Goal: Task Accomplishment & Management: Manage account settings

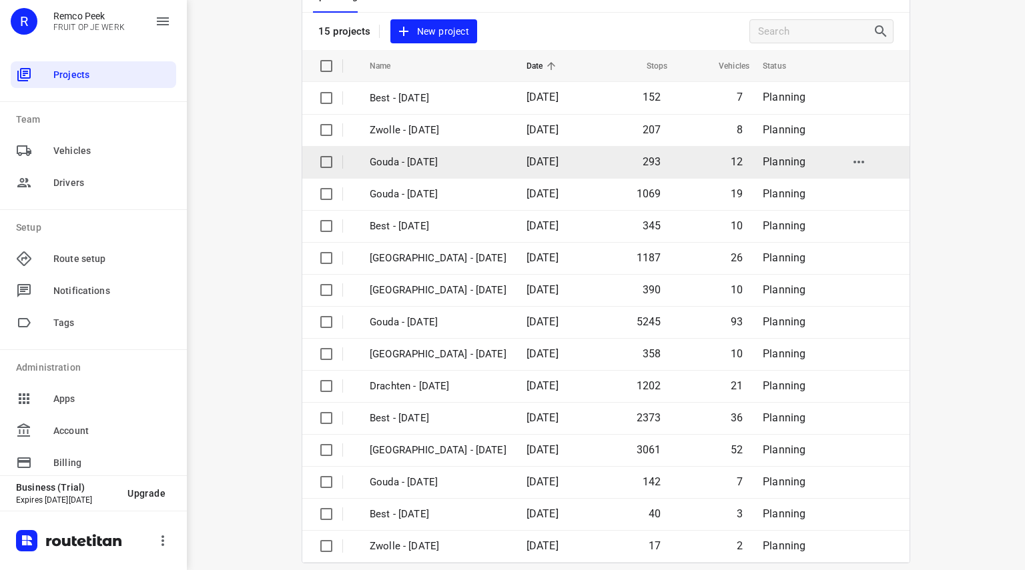
scroll to position [103, 0]
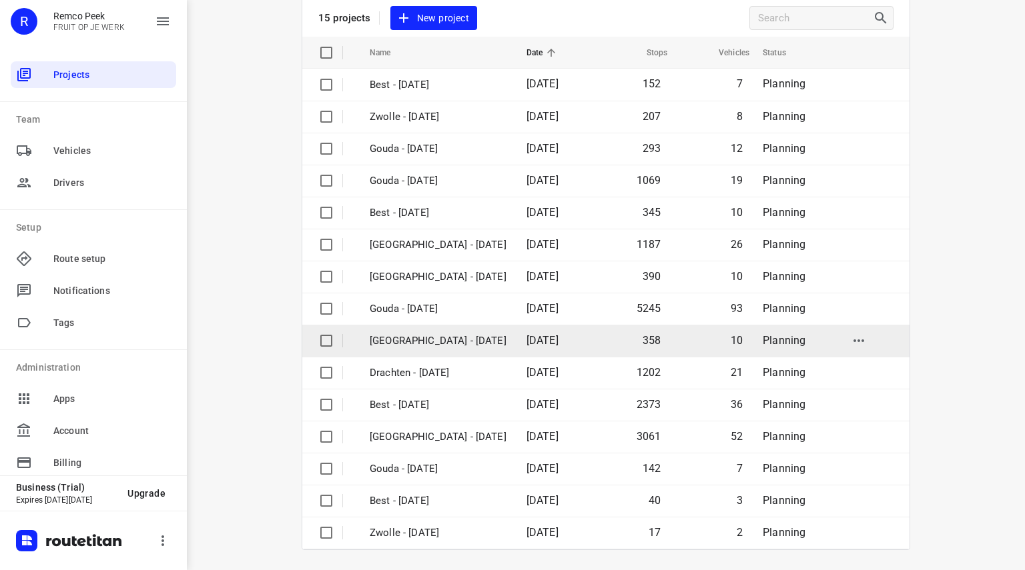
click at [398, 338] on p "[GEOGRAPHIC_DATA] - [DATE]" at bounding box center [438, 341] width 137 height 15
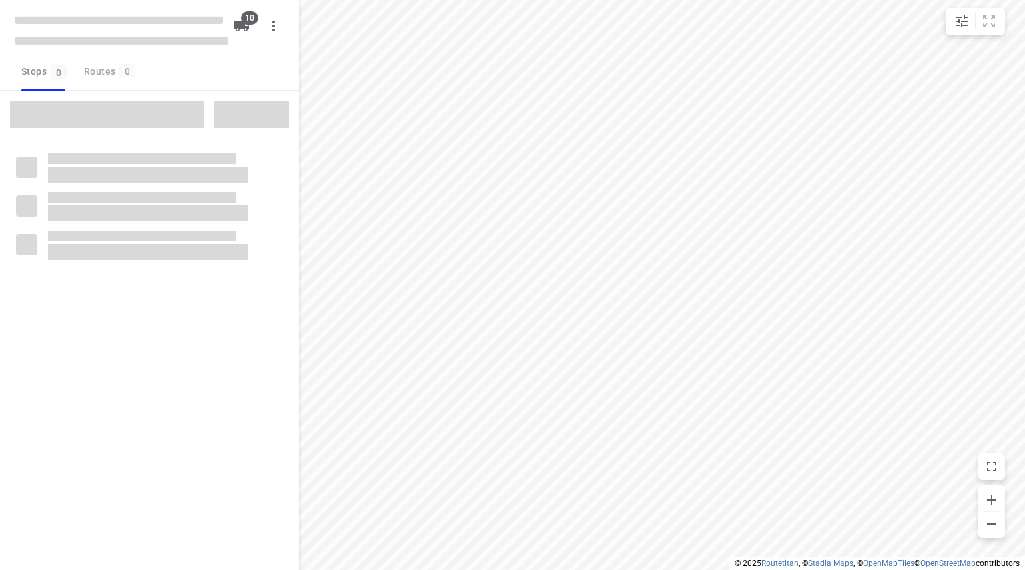
checkbox input "true"
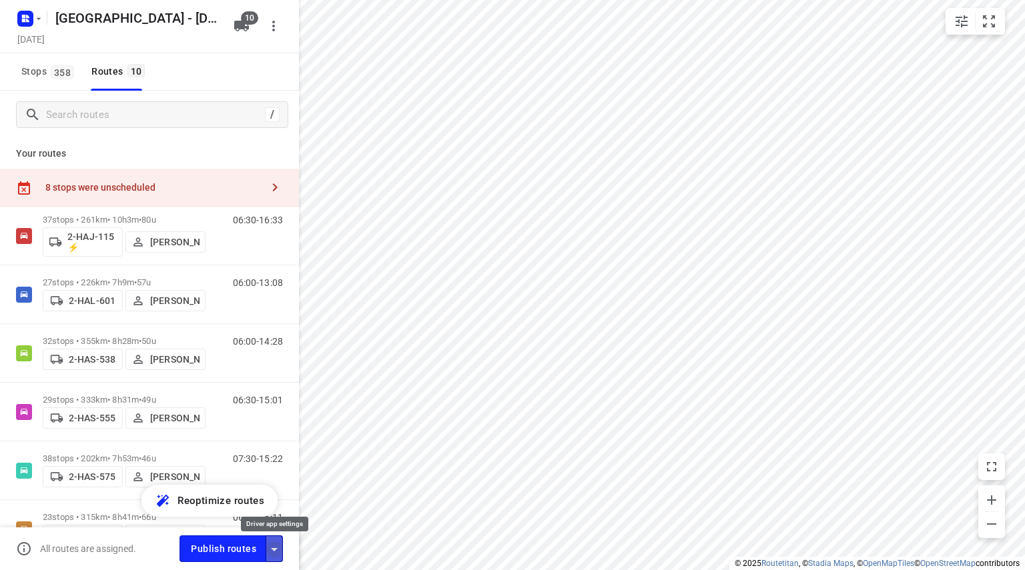
click at [280, 544] on icon "button" at bounding box center [274, 550] width 16 height 16
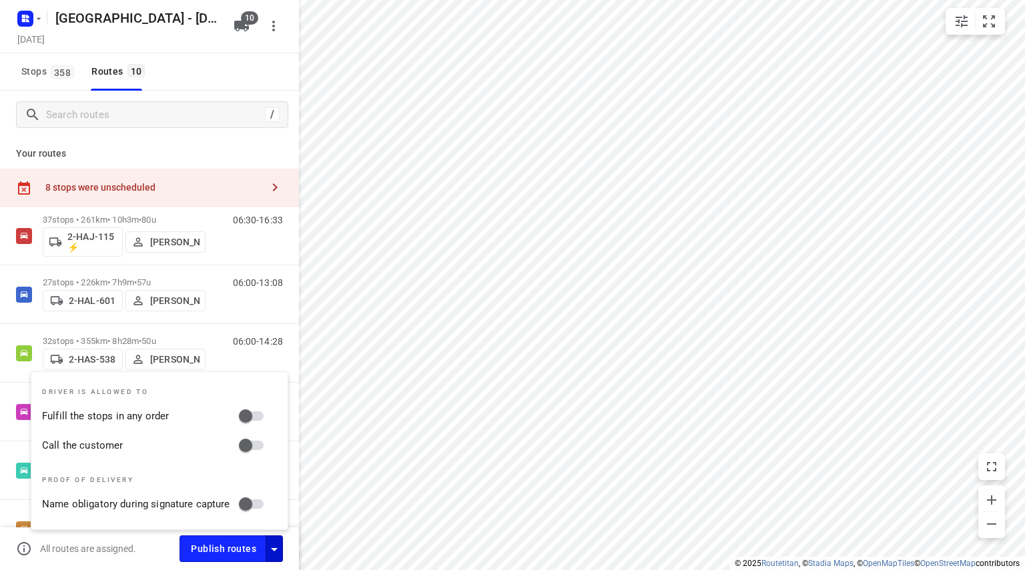
click at [249, 444] on input "Call the customer" at bounding box center [246, 445] width 76 height 25
checkbox input "true"
click at [248, 415] on input "Fulfill the stops in any order" at bounding box center [246, 416] width 76 height 25
checkbox input "true"
